Goal: Task Accomplishment & Management: Complete application form

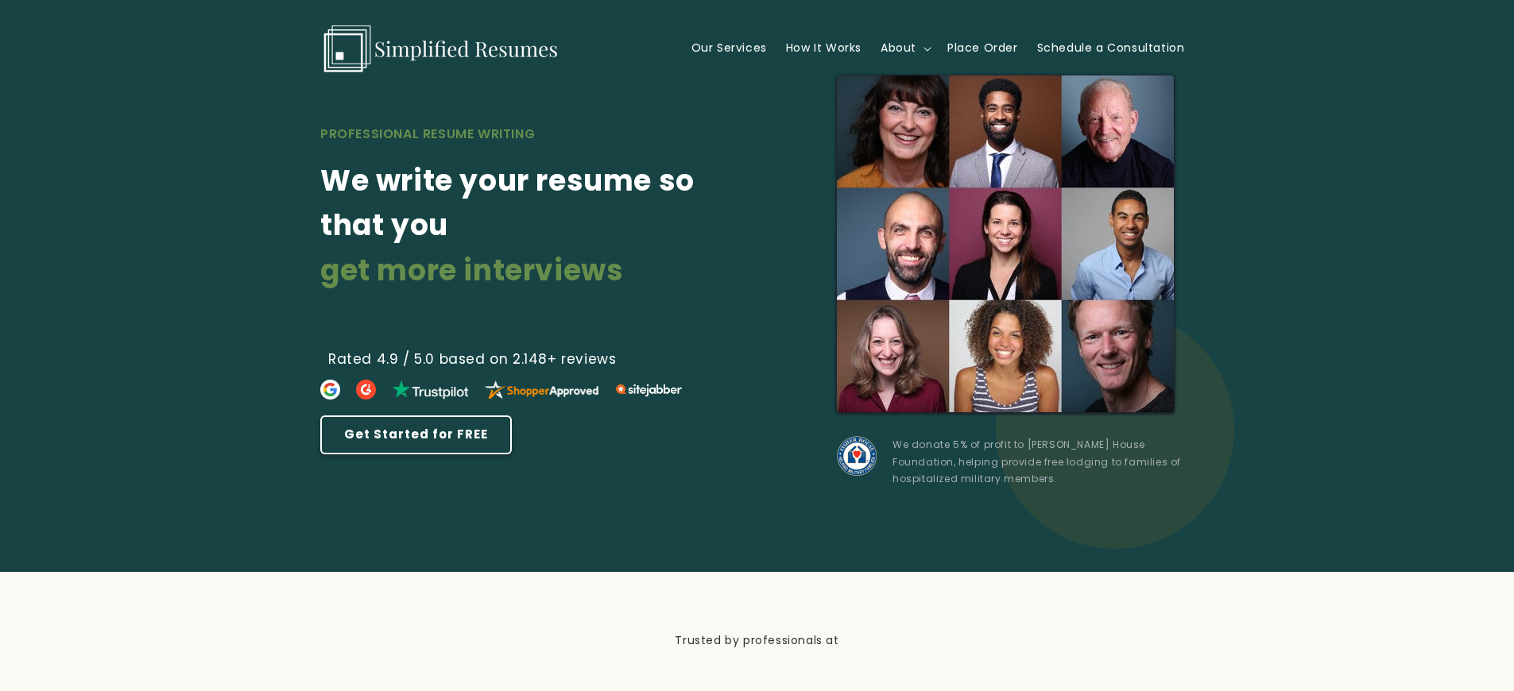
click at [411, 434] on link "Get Started for FREE" at bounding box center [415, 434] width 191 height 39
